Goal: Information Seeking & Learning: Learn about a topic

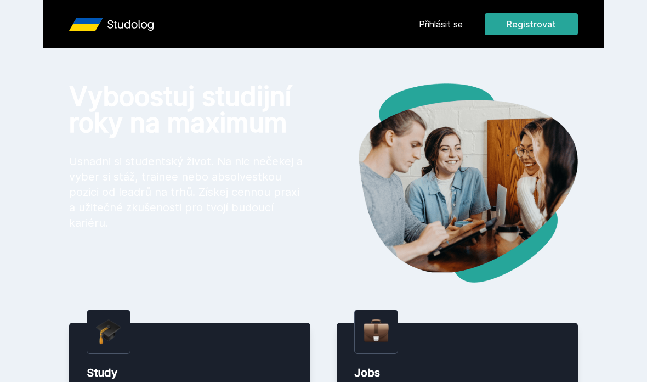
click at [443, 30] on link "Přihlásit se" at bounding box center [441, 24] width 44 height 13
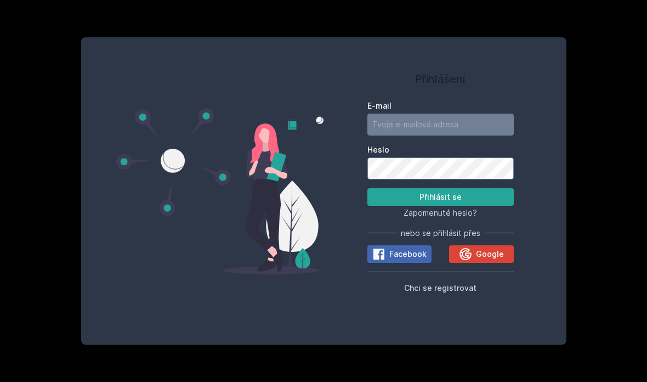
click at [414, 136] on input "E-mail" at bounding box center [441, 125] width 146 height 22
type input "[DATE][EMAIL_ADDRESS][DOMAIN_NAME]"
click at [450, 206] on button "Přihlásit se" at bounding box center [441, 197] width 146 height 18
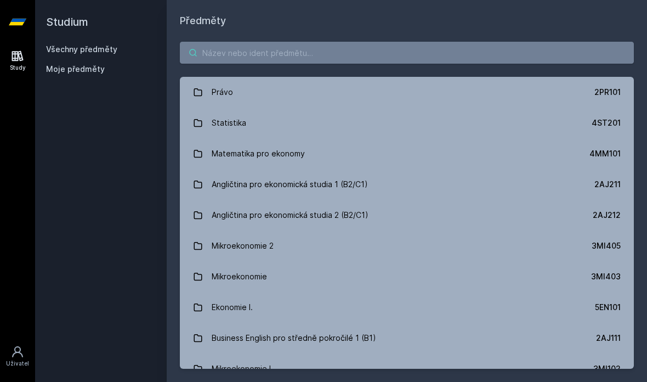
click at [404, 54] on input "search" at bounding box center [407, 53] width 454 height 22
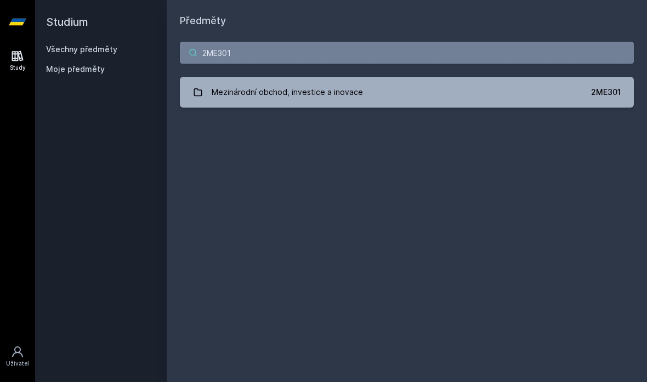
type input "2ME301"
click at [411, 95] on link "Mezinárodní obchod, investice a inovace 2ME301" at bounding box center [407, 92] width 454 height 31
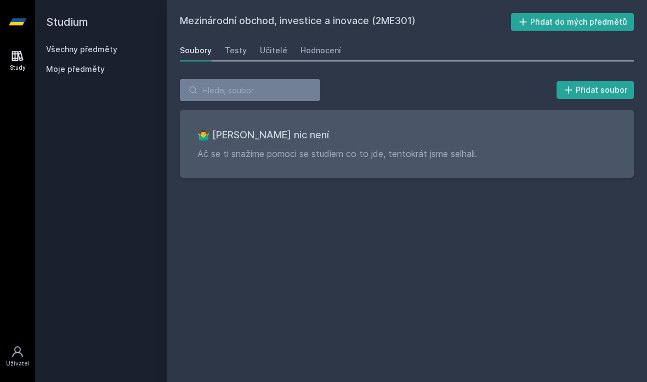
click at [112, 48] on link "Všechny předměty" at bounding box center [81, 48] width 71 height 9
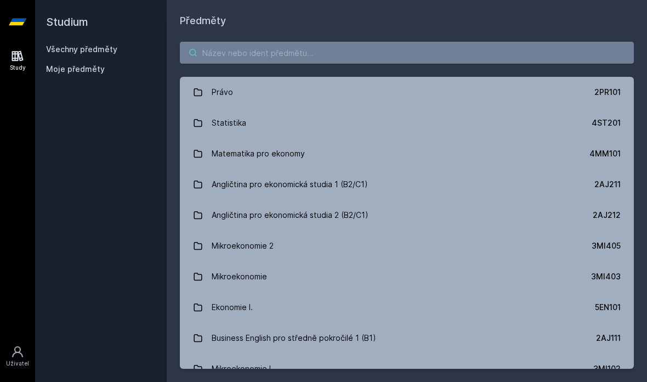
click at [378, 52] on input "search" at bounding box center [407, 53] width 454 height 22
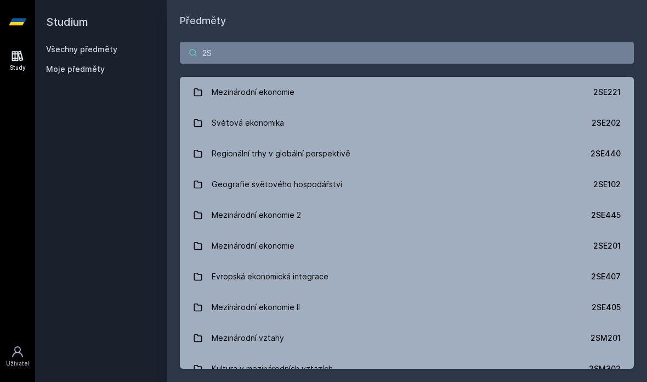
type input "2SE"
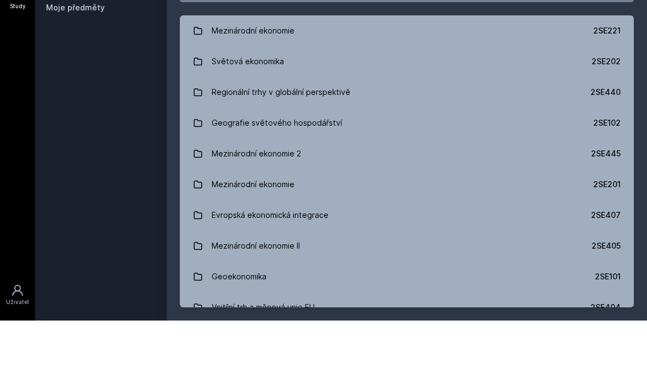
click at [548, 108] on link "Světová ekonomika 2SE202" at bounding box center [407, 123] width 454 height 31
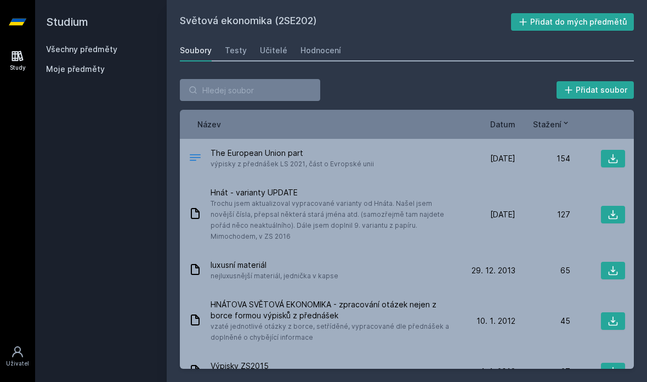
click at [510, 118] on span "Datum" at bounding box center [502, 124] width 25 height 12
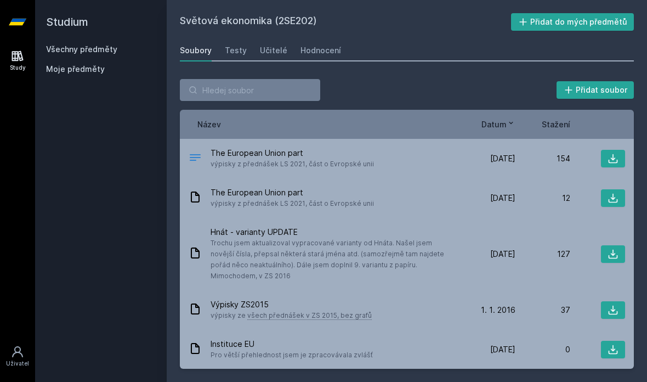
click at [619, 245] on button at bounding box center [613, 254] width 24 height 18
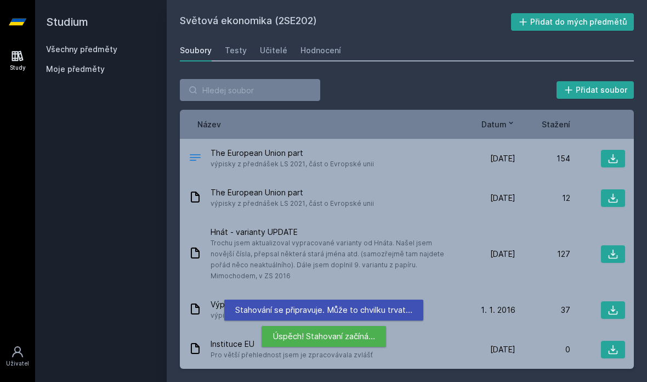
click at [618, 249] on icon at bounding box center [613, 254] width 11 height 11
